Goal: Task Accomplishment & Management: Check status

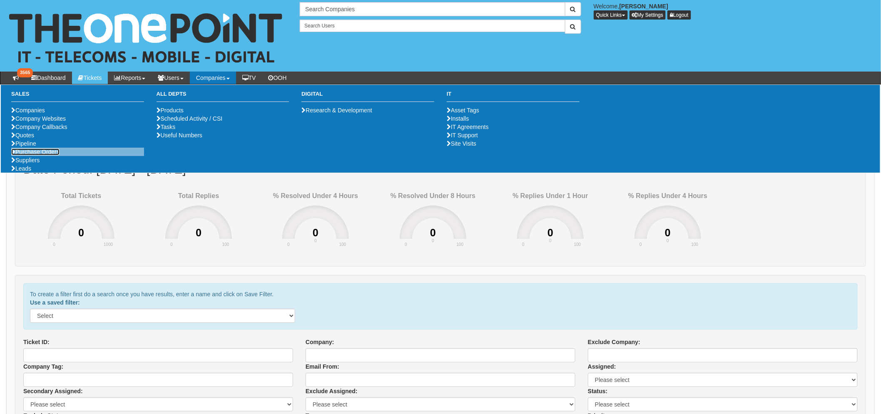
click at [41, 127] on link "Purchase Orders" at bounding box center [35, 152] width 48 height 7
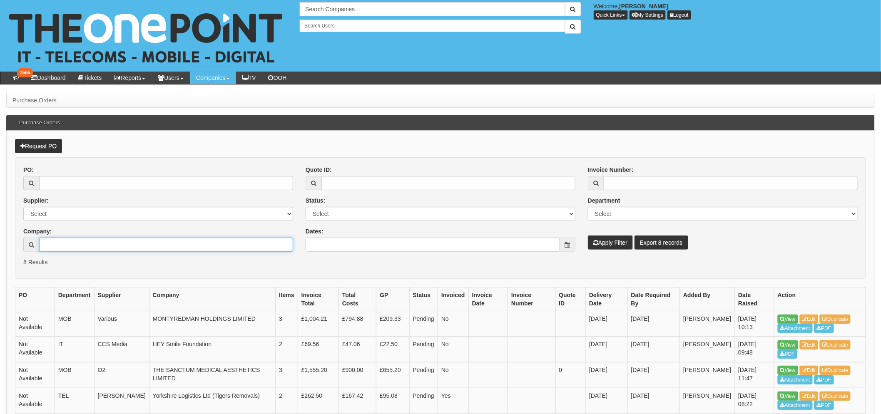
click at [85, 239] on input "Company:" at bounding box center [166, 245] width 254 height 14
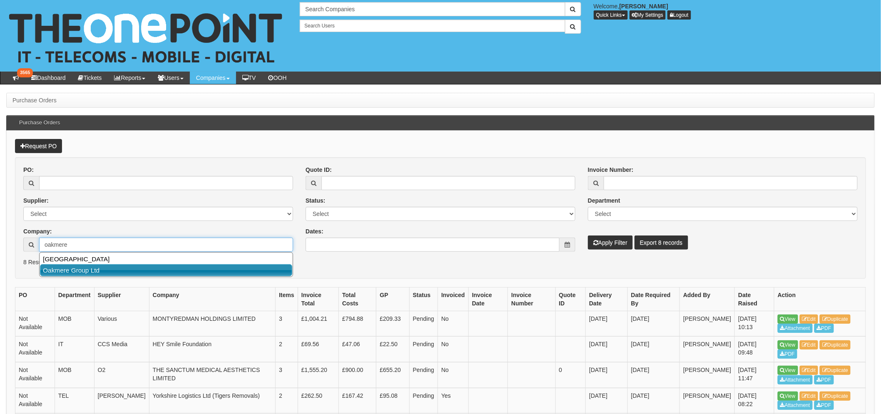
click at [80, 268] on link "Oakmere Group Ltd" at bounding box center [166, 270] width 252 height 12
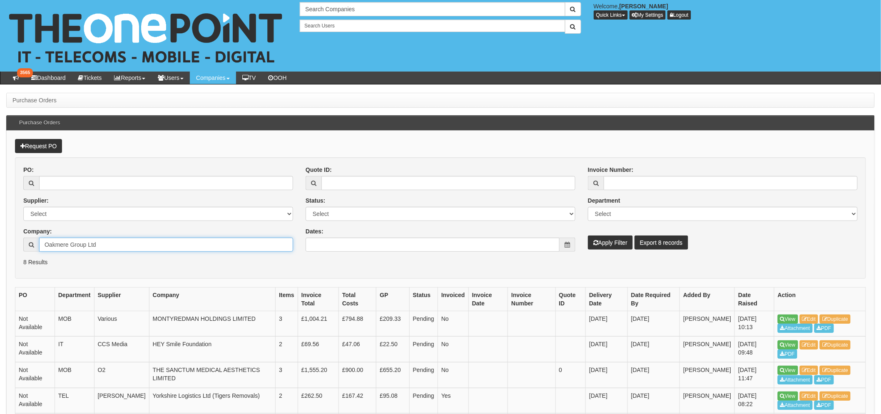
type input "Oakmere Group Ltd"
click at [619, 248] on button "Apply Filter" at bounding box center [610, 243] width 45 height 14
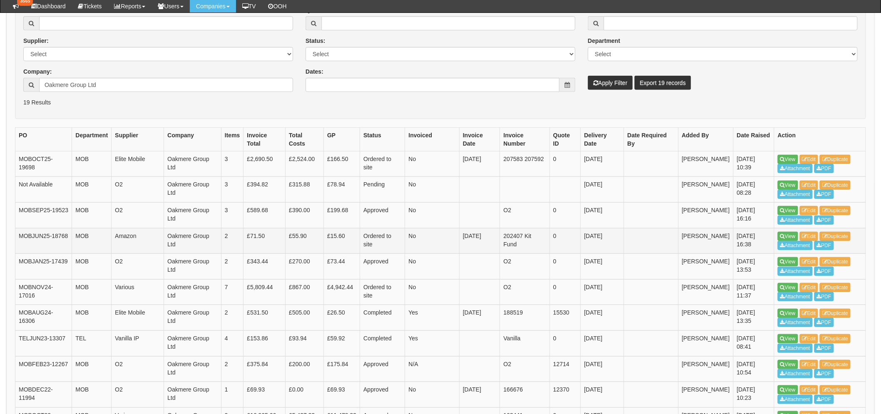
scroll to position [138, 0]
click at [784, 159] on icon at bounding box center [782, 159] width 5 height 5
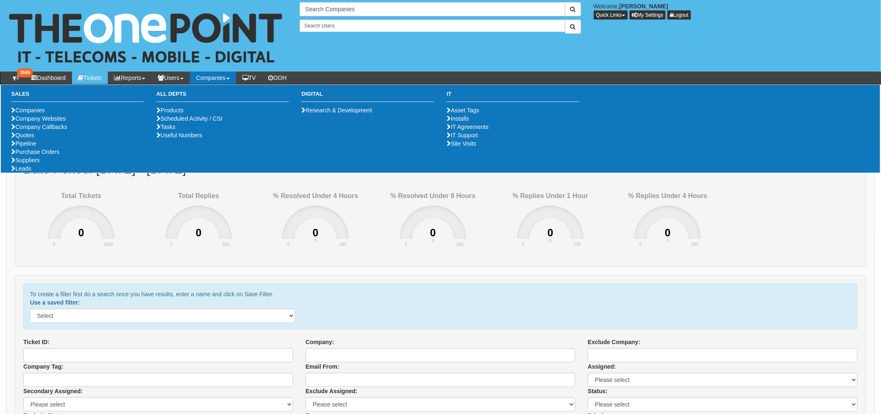
click at [52, 173] on ul "Companies Company Websites Company Callbacks Quotes Pipeline Purchase Orders Su…" at bounding box center [77, 139] width 133 height 67
click at [51, 155] on link "Purchase Orders" at bounding box center [35, 152] width 48 height 7
